Goal: Task Accomplishment & Management: Complete application form

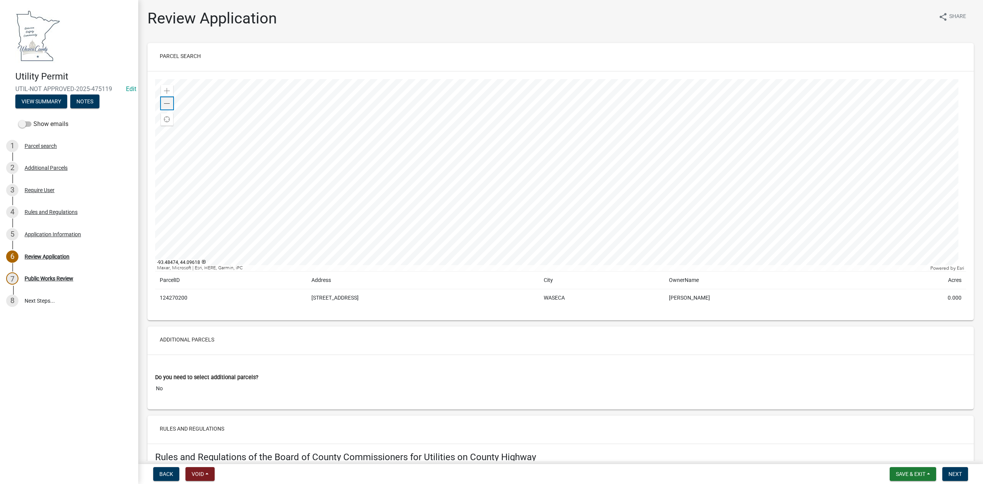
click at [165, 105] on span at bounding box center [167, 104] width 6 height 6
click at [166, 91] on span at bounding box center [167, 91] width 6 height 6
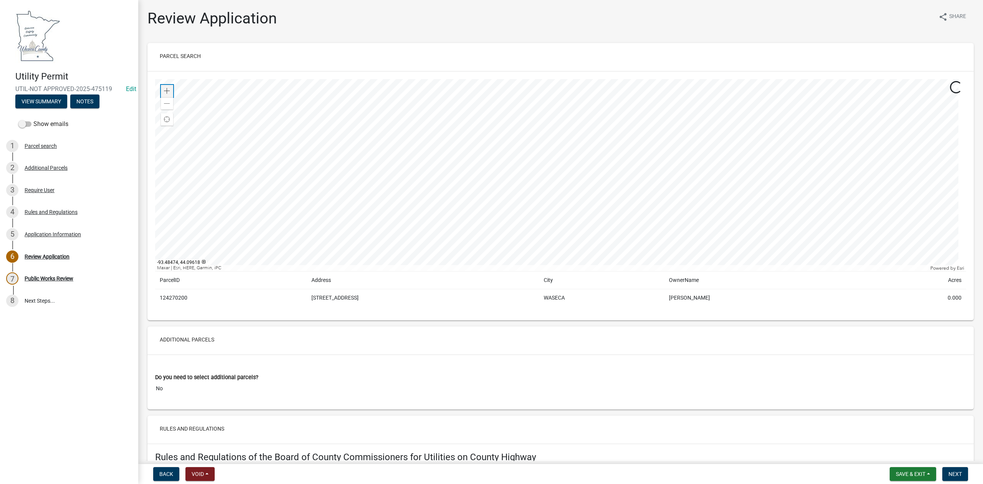
click at [166, 91] on span at bounding box center [167, 91] width 6 height 6
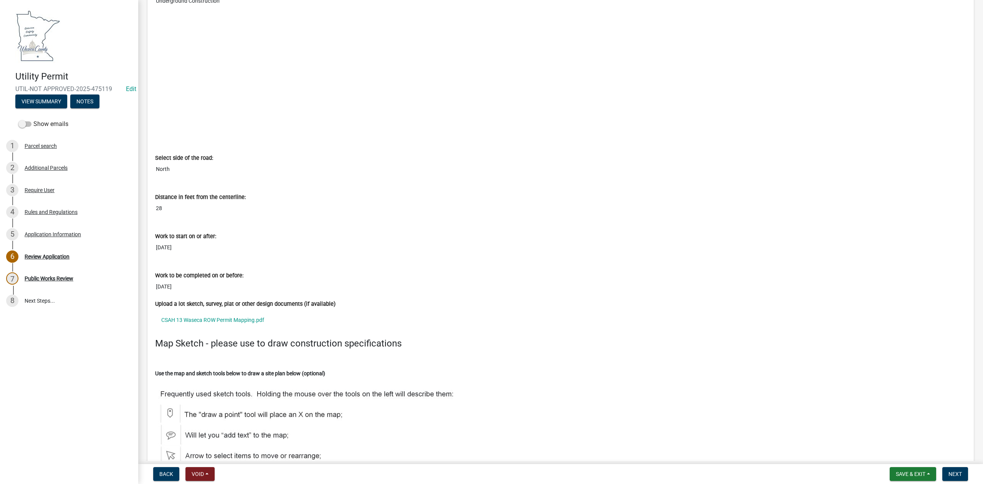
scroll to position [2098, 0]
click at [256, 326] on link "CSAH 13 Waseca ROW Permit Mapping.pdf" at bounding box center [560, 320] width 811 height 18
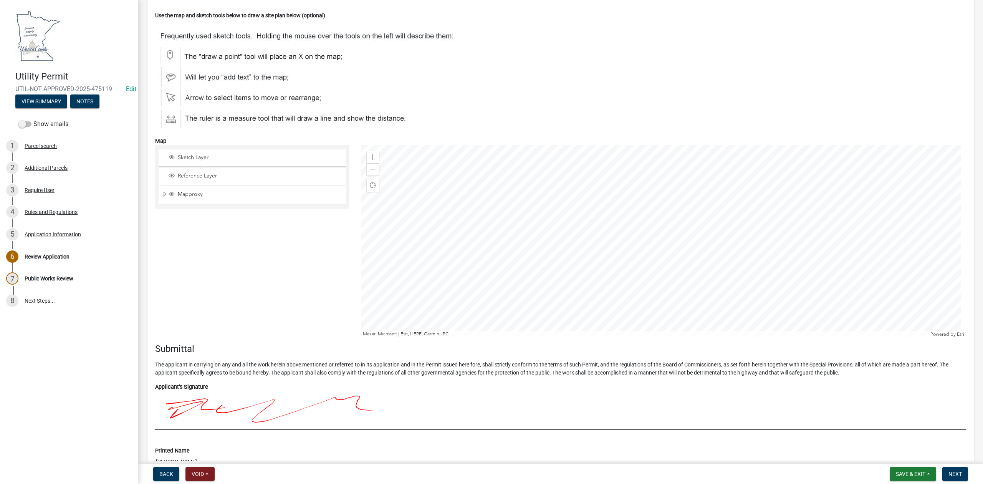
scroll to position [2568, 0]
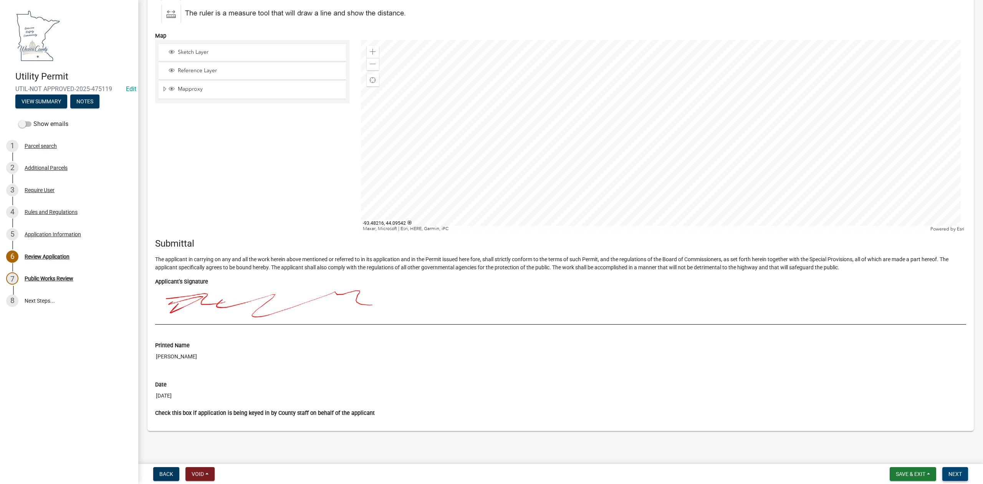
click at [950, 471] on span "Next" at bounding box center [954, 474] width 13 height 6
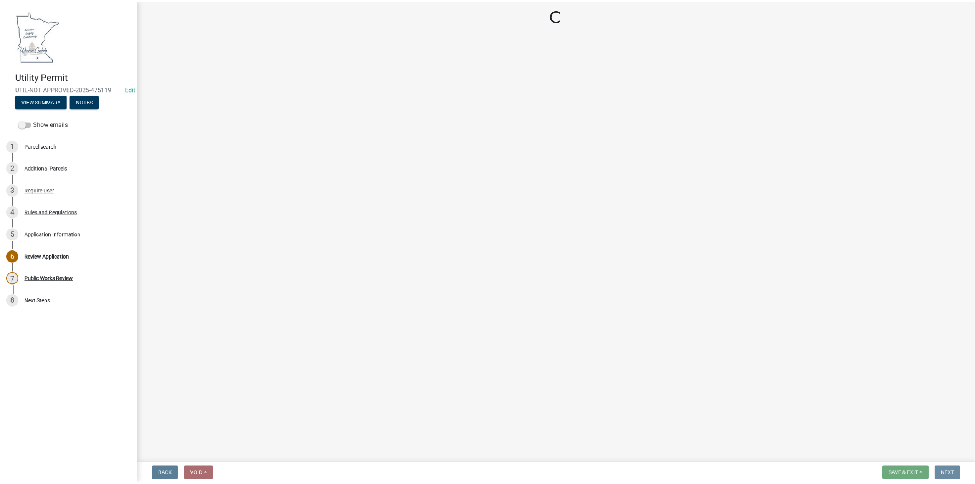
scroll to position [0, 0]
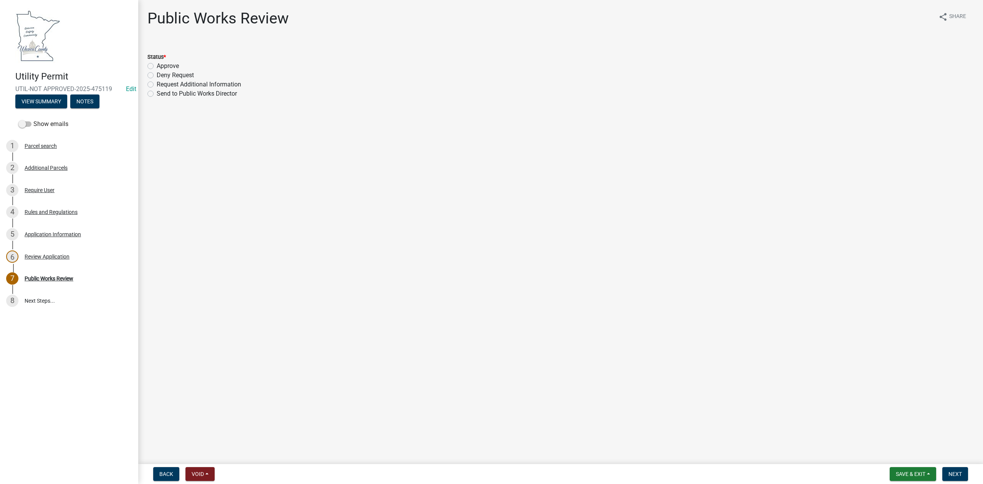
click at [157, 64] on label "Approve" at bounding box center [168, 65] width 22 height 9
click at [157, 64] on input "Approve" at bounding box center [159, 63] width 5 height 5
radio input "true"
click at [959, 474] on span "Next" at bounding box center [954, 474] width 13 height 6
